Goal: Transaction & Acquisition: Subscribe to service/newsletter

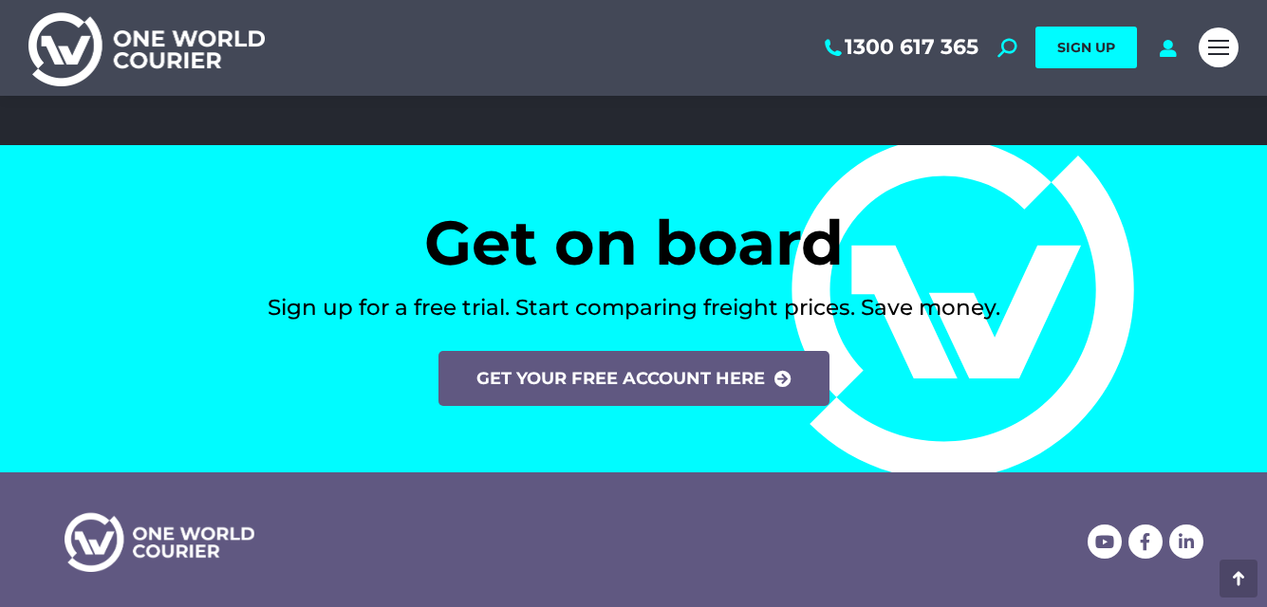
scroll to position [7666, 0]
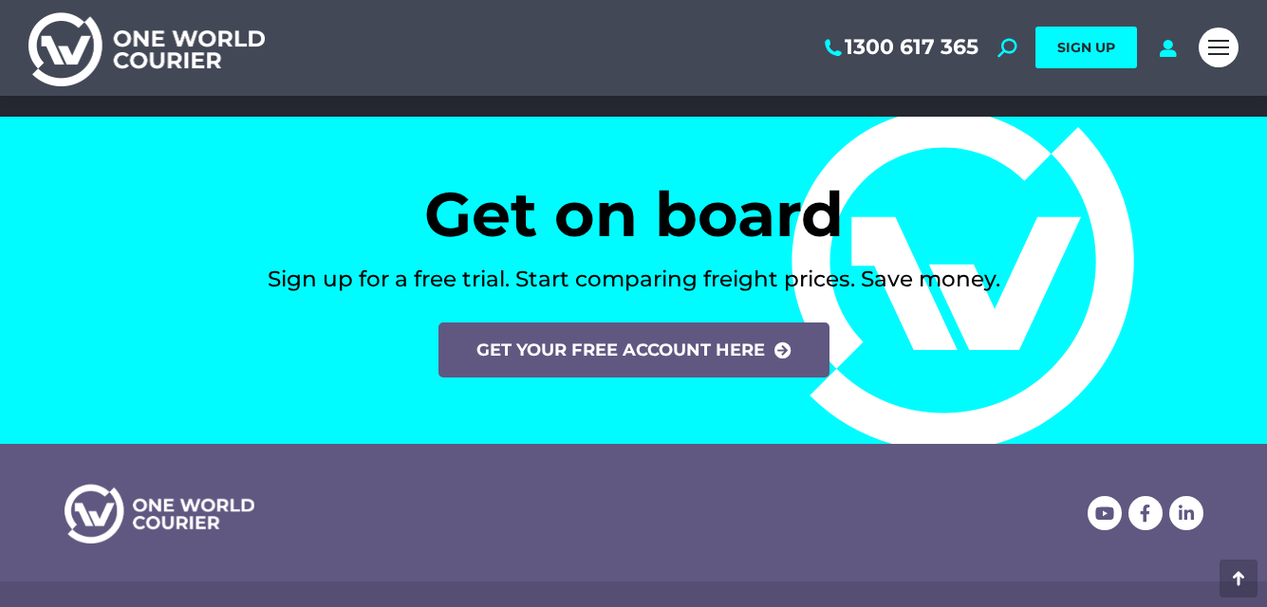
drag, startPoint x: 1276, startPoint y: 42, endPoint x: 1262, endPoint y: 551, distance: 509.7
click at [671, 394] on div "Get on board Sign up for a free trial. Start comparing freight prices. Save mon…" at bounding box center [634, 280] width 1177 height 232
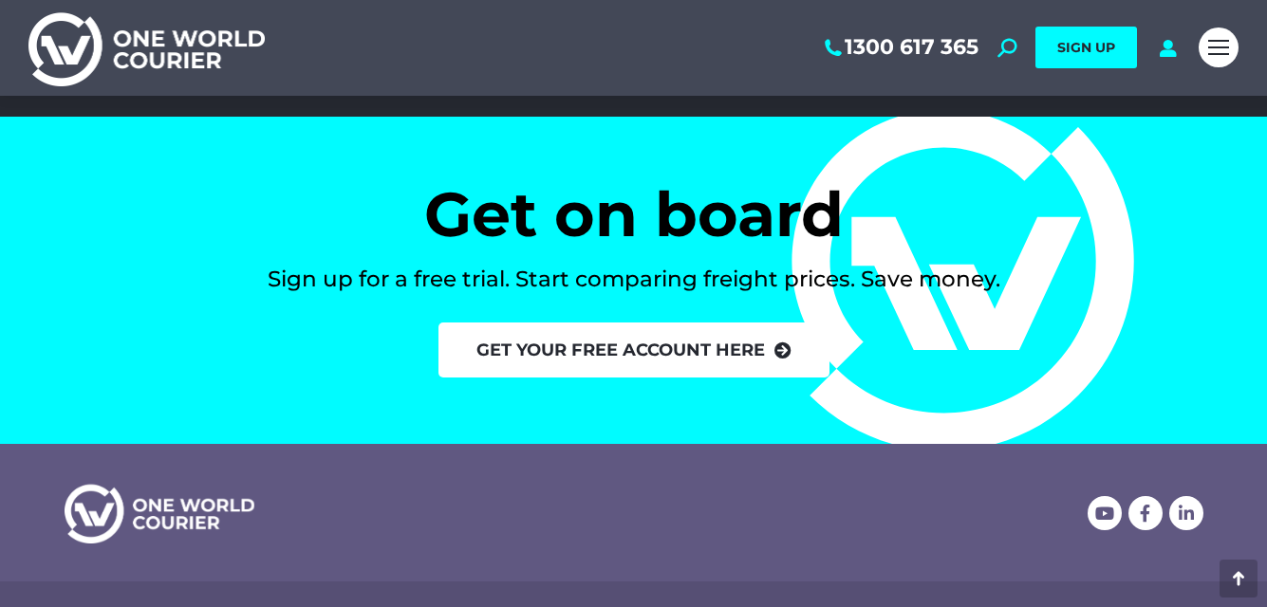
click at [647, 370] on link "Get your free account here" at bounding box center [633, 350] width 391 height 55
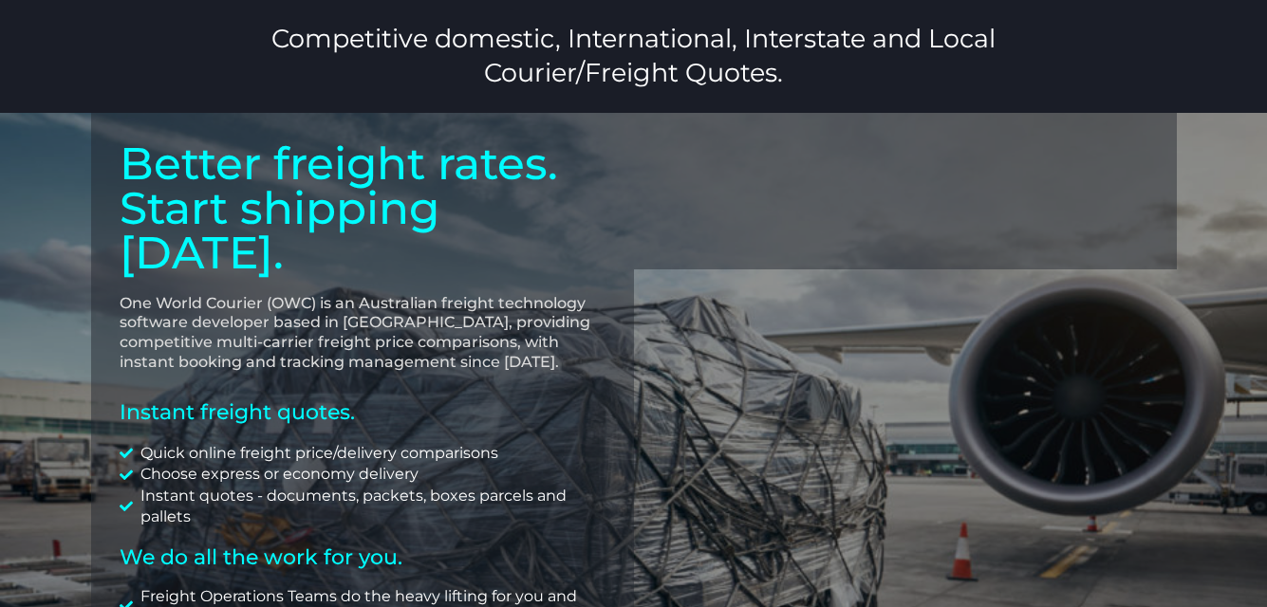
scroll to position [47, 0]
